Goal: Find specific page/section: Find specific page/section

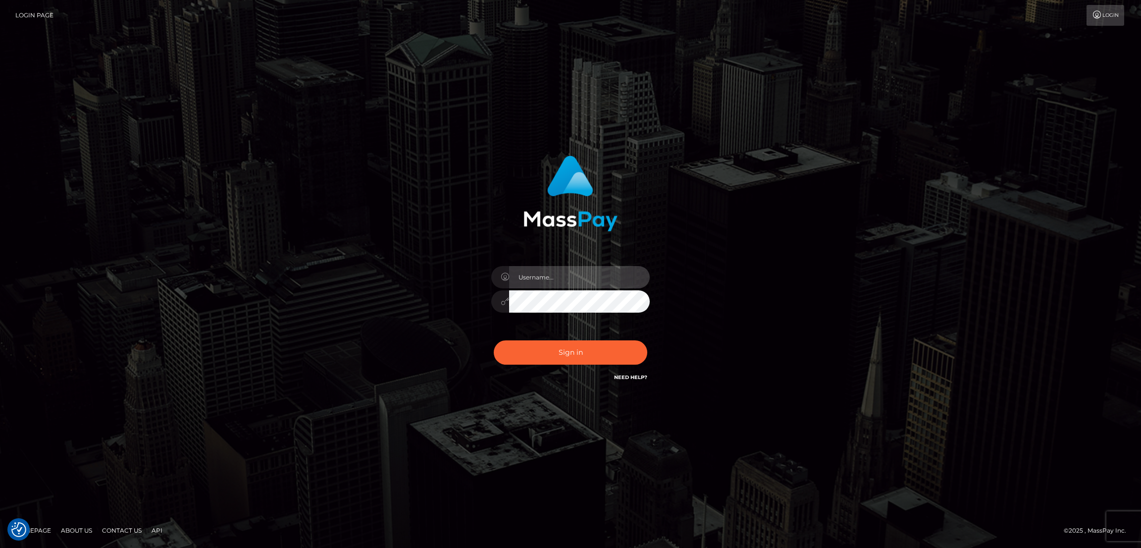
type input "nb.es"
click at [569, 354] on button "Sign in" at bounding box center [571, 352] width 154 height 24
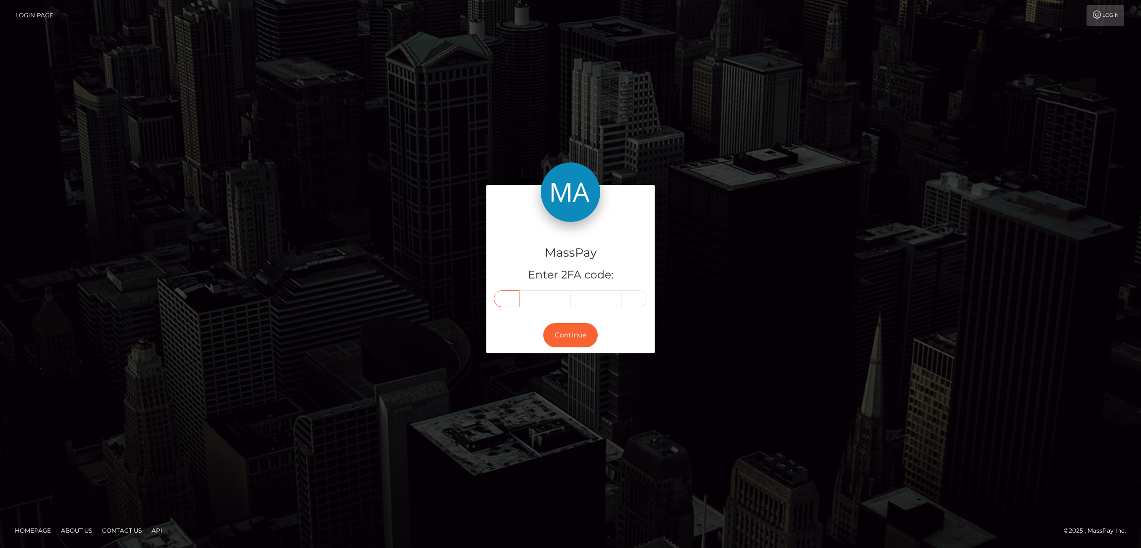
click at [505, 295] on input "text" at bounding box center [507, 298] width 26 height 17
paste input "8"
type input "8"
type input "5"
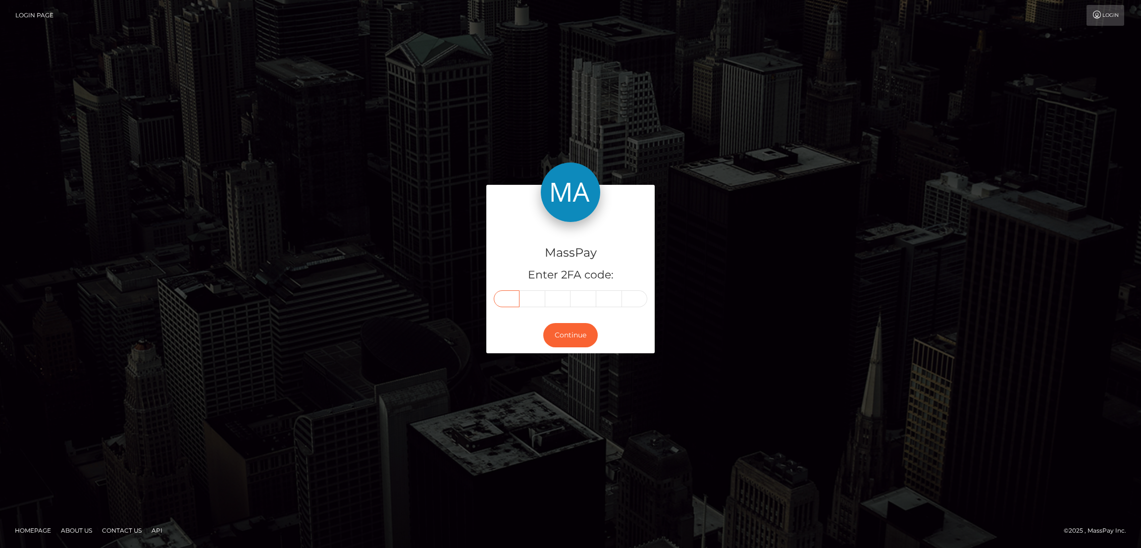
type input "6"
type input "0"
type input "8"
click at [582, 342] on button "Continue" at bounding box center [570, 335] width 54 height 24
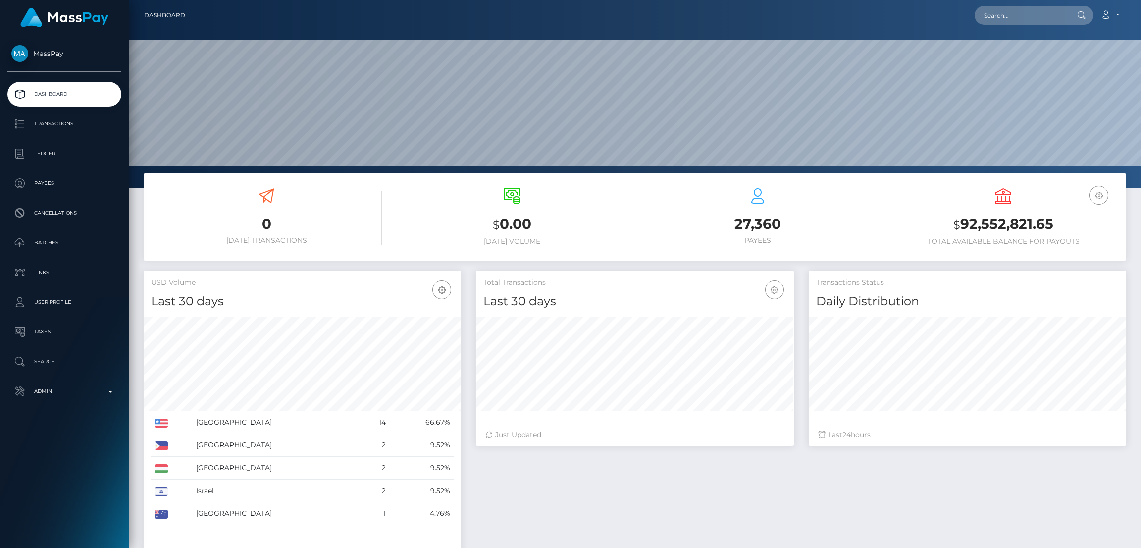
scroll to position [176, 317]
click at [994, 16] on input "text" at bounding box center [1021, 15] width 93 height 19
paste input "carribeanqueen237@gmail.com"
type input "carribeanqueen237@gmail.com"
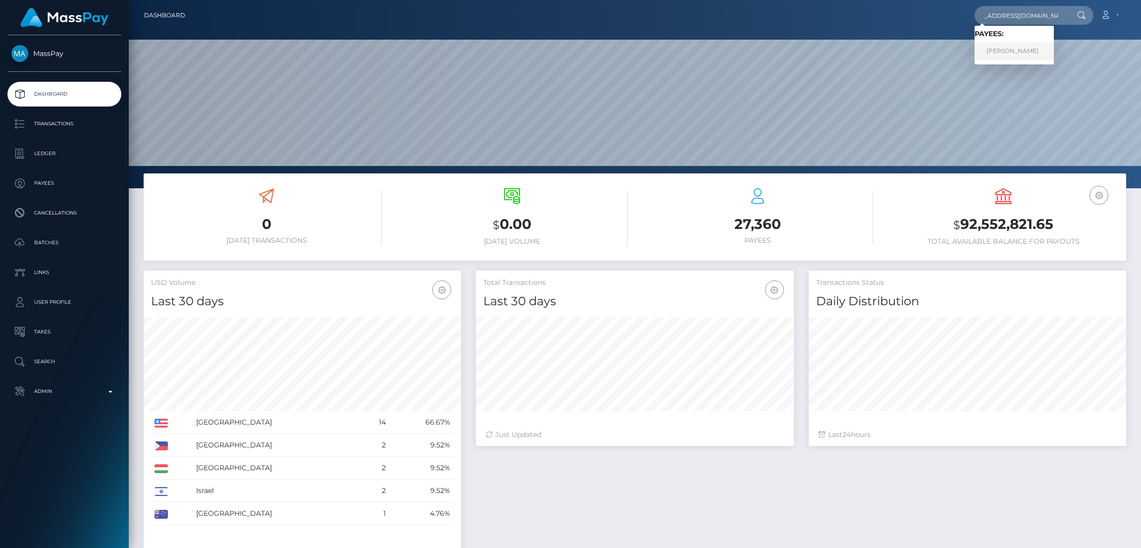
click at [998, 52] on link "Chery Nisbett" at bounding box center [1014, 51] width 79 height 18
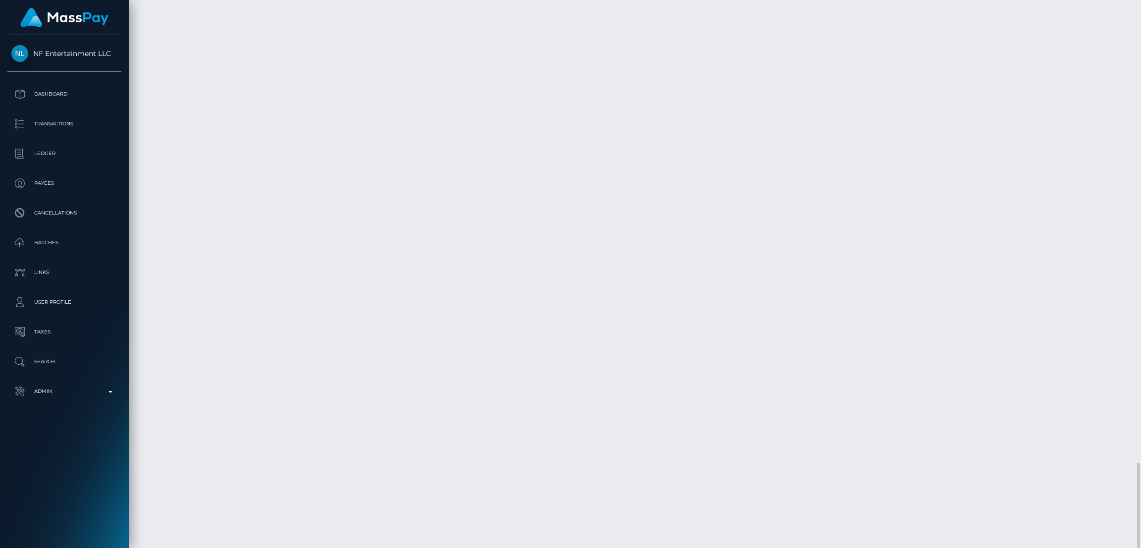
scroll to position [118, 317]
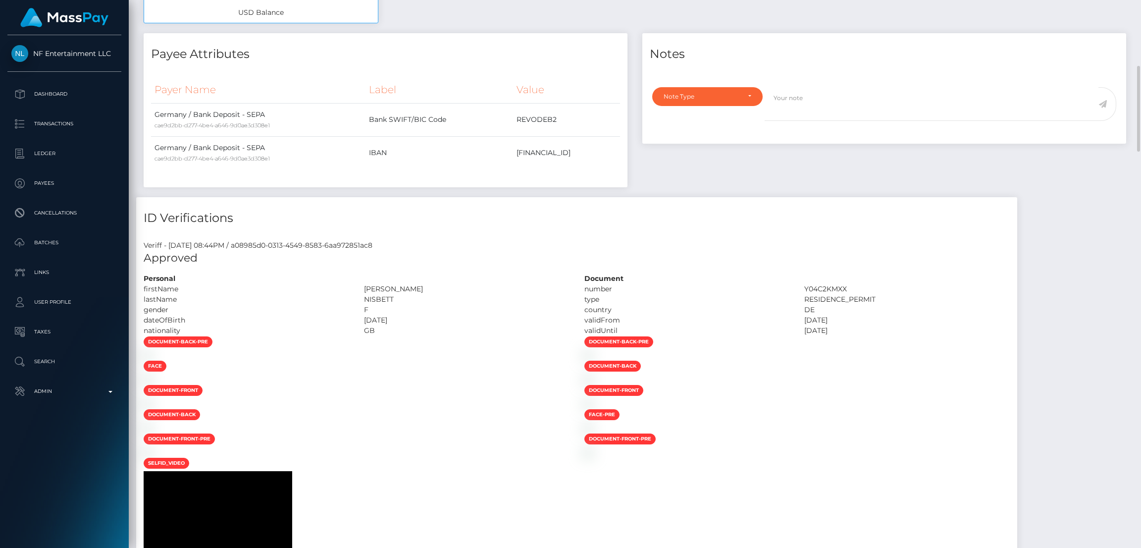
scroll to position [0, 0]
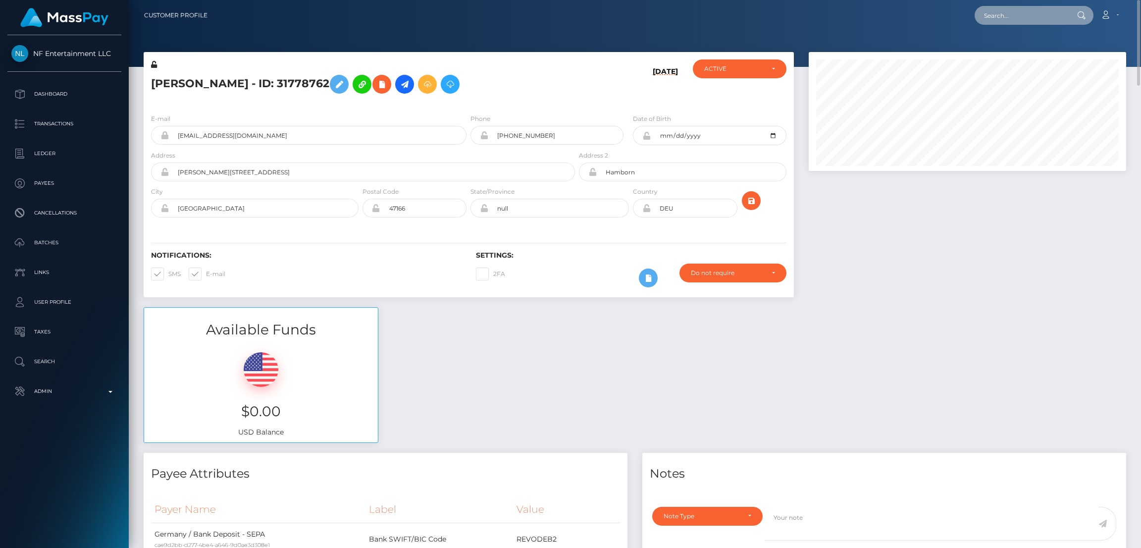
click at [1023, 23] on input "text" at bounding box center [1021, 15] width 93 height 19
paste input "lisafaye2024@gmail.com"
type input "lisafaye2024@gmail.com"
click at [1008, 56] on link "LISA FAYE TAYLOR" at bounding box center [1014, 51] width 79 height 18
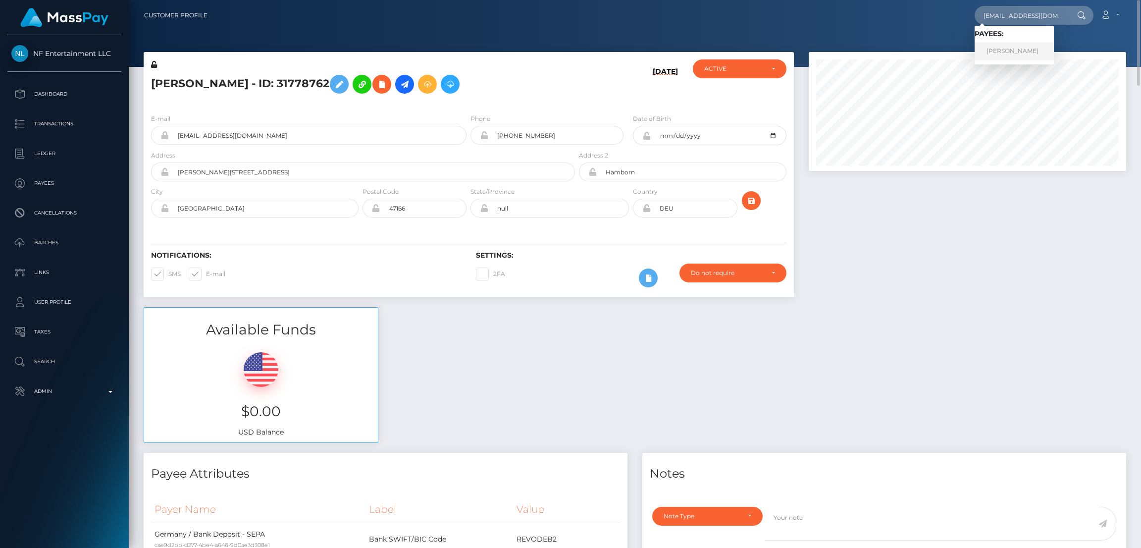
scroll to position [0, 0]
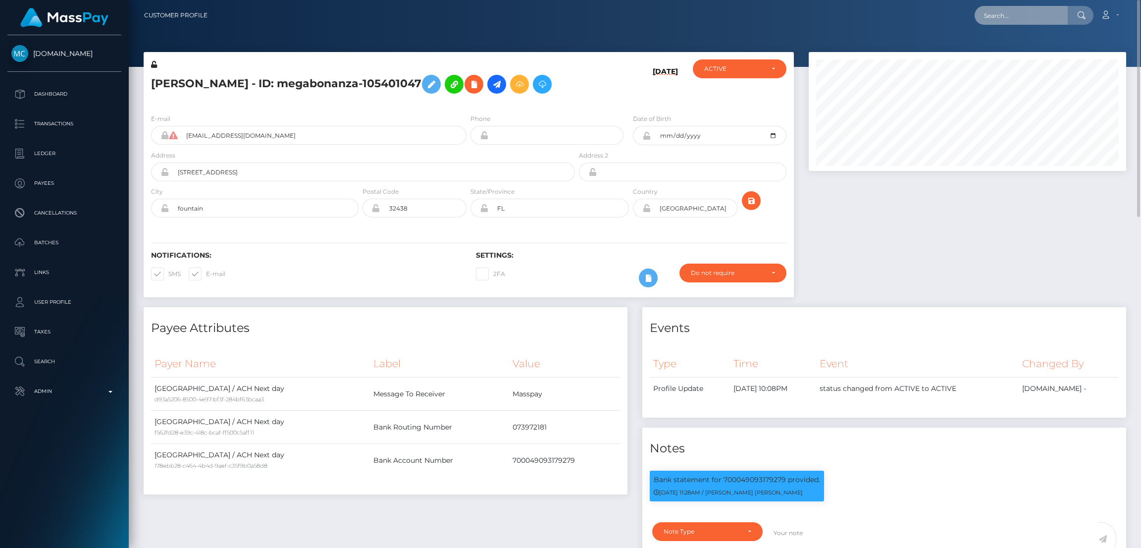
click at [1017, 21] on input "text" at bounding box center [1021, 15] width 93 height 19
paste input "madelynwinsorek@gmail.com"
type input "madelynwinsorek@gmail.com"
click at [1005, 51] on link "Madelyn EkRET" at bounding box center [1014, 51] width 79 height 18
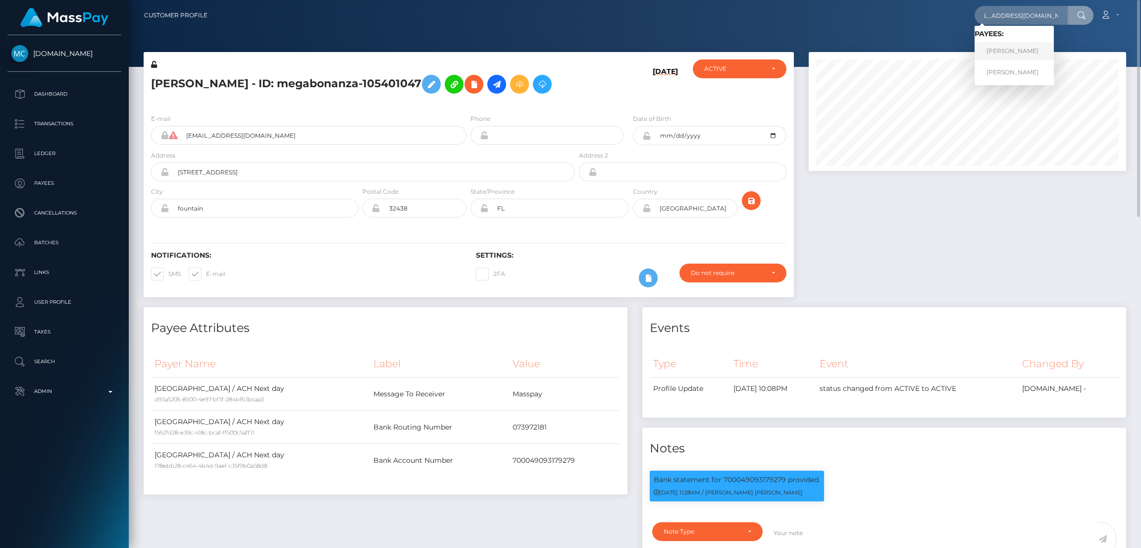
scroll to position [0, 0]
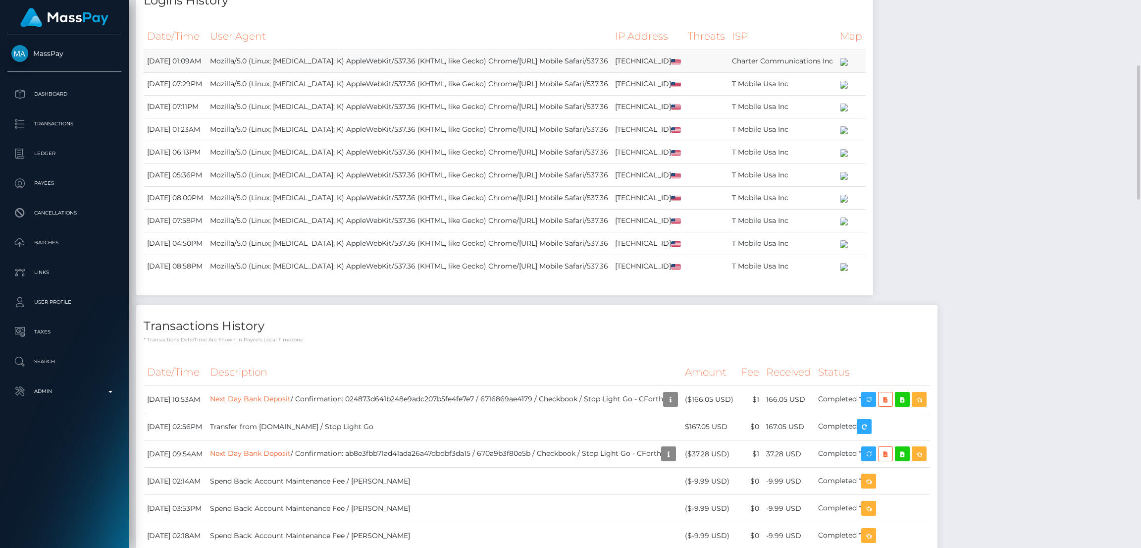
scroll to position [726, 0]
